Goal: Task Accomplishment & Management: Use online tool/utility

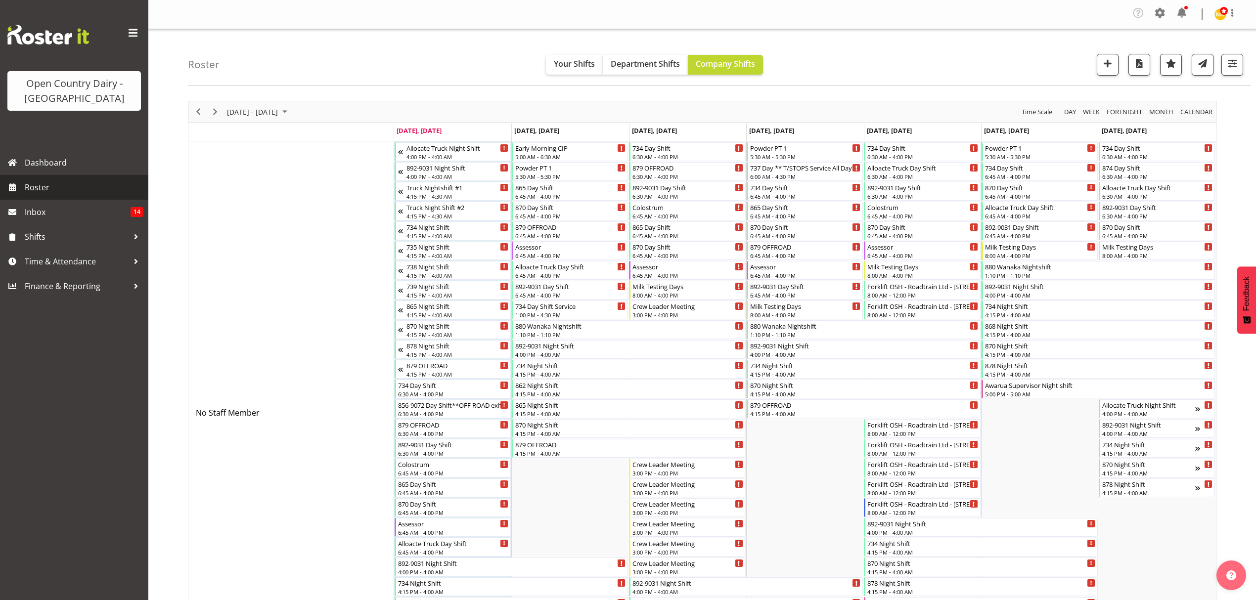
scroll to position [2373, 0]
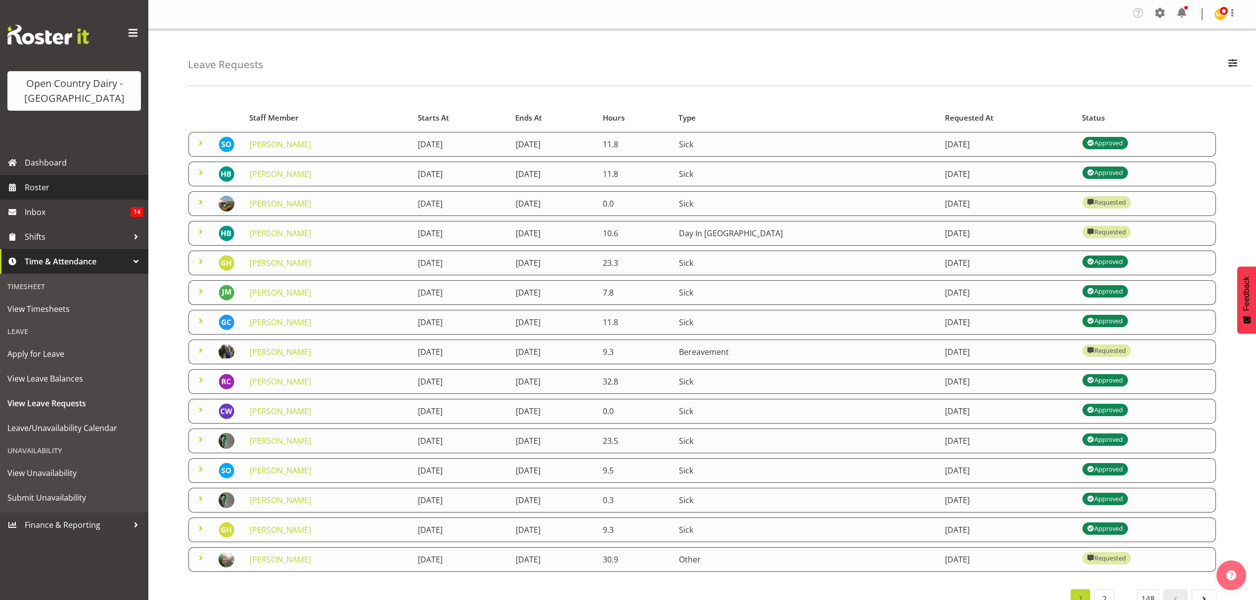
scroll to position [38, 0]
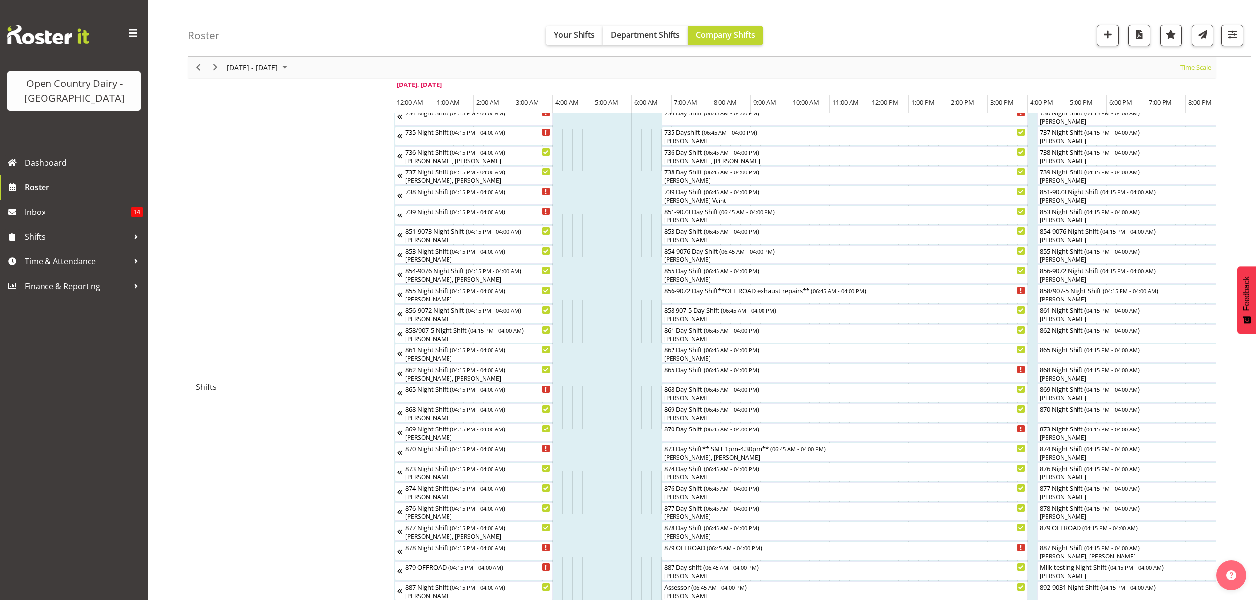
scroll to position [131, 0]
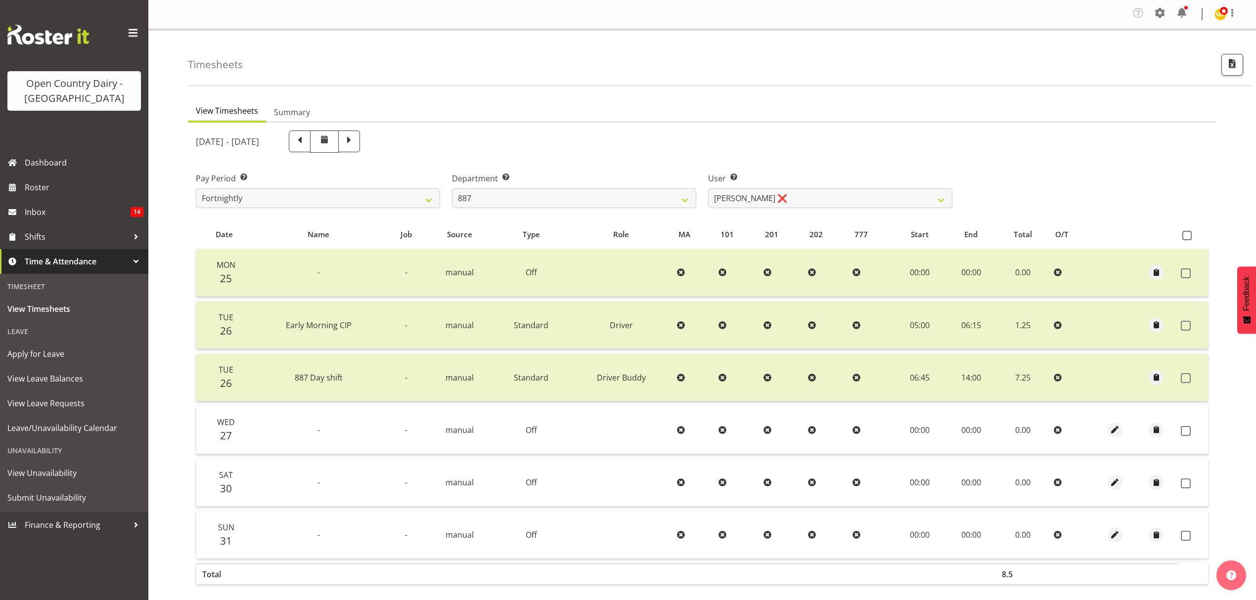
select select "908"
select select "7391"
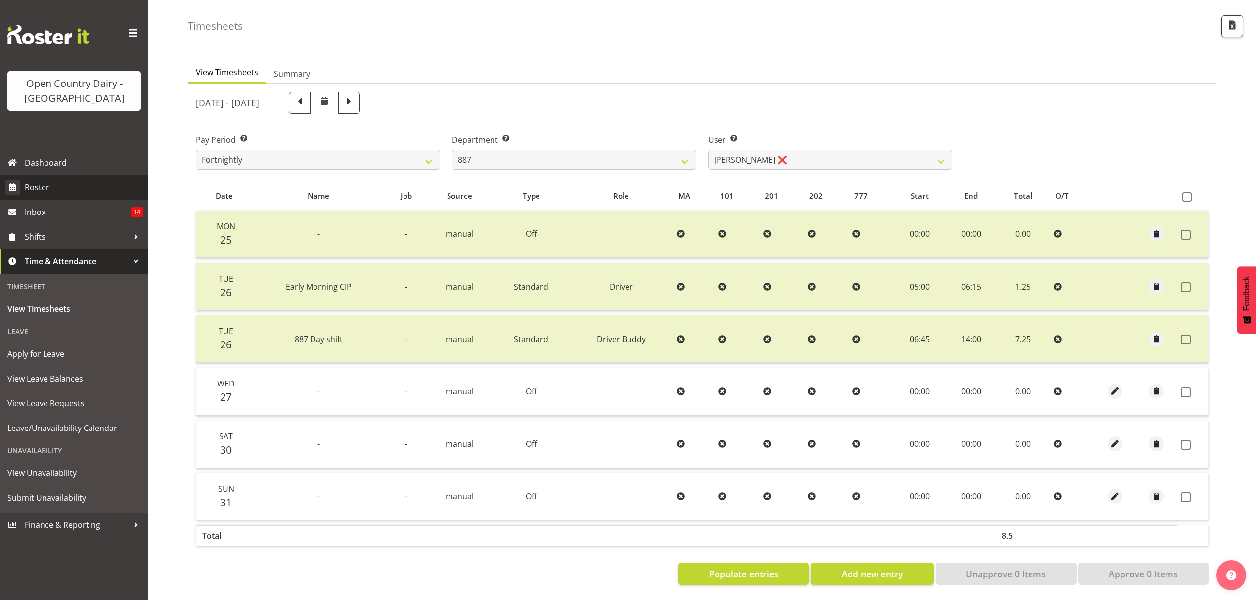
scroll to position [46, 0]
click at [58, 403] on span "View Leave Requests" at bounding box center [73, 403] width 133 height 15
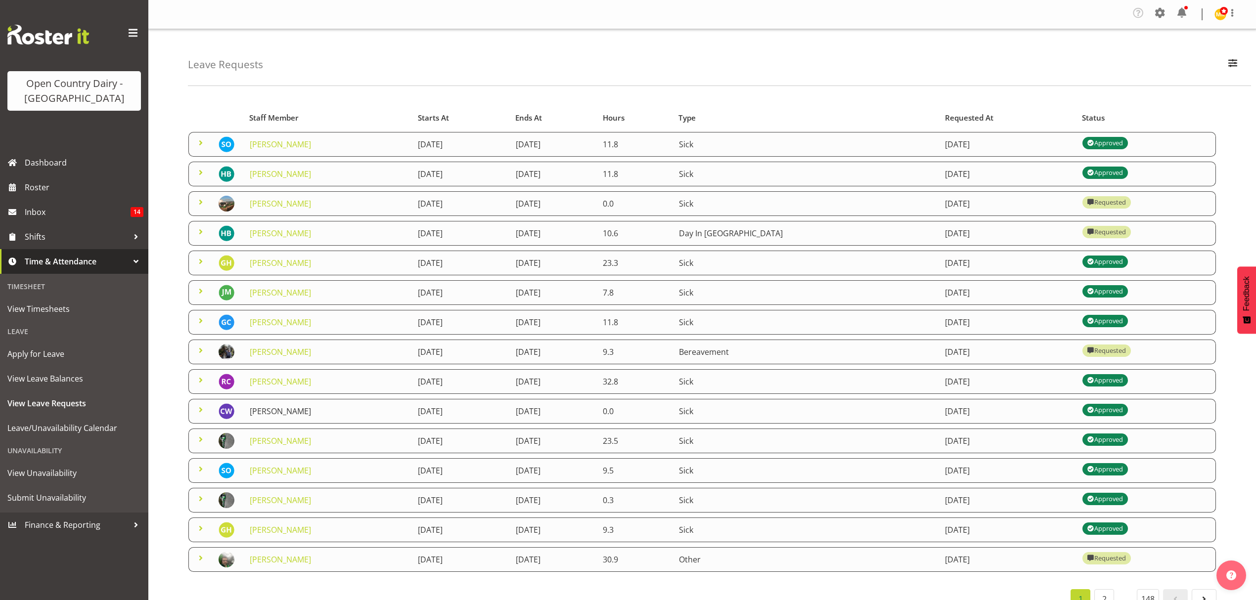
click at [295, 416] on link "[PERSON_NAME]" at bounding box center [280, 411] width 61 height 11
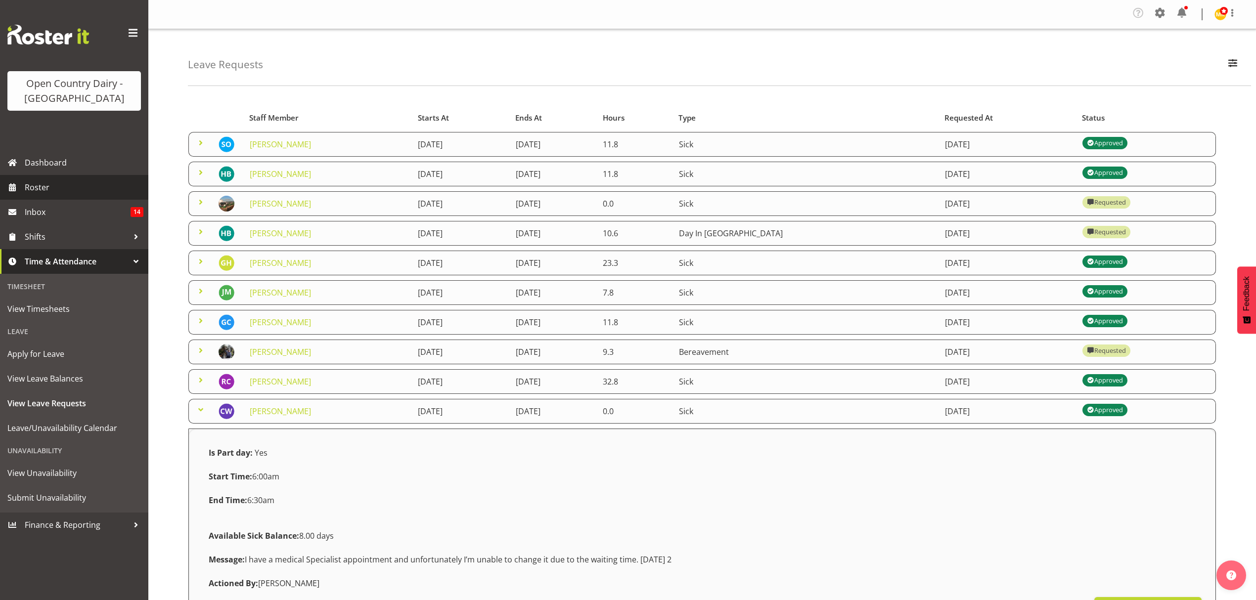
click at [34, 192] on span "Roster" at bounding box center [84, 187] width 119 height 15
